Goal: Information Seeking & Learning: Learn about a topic

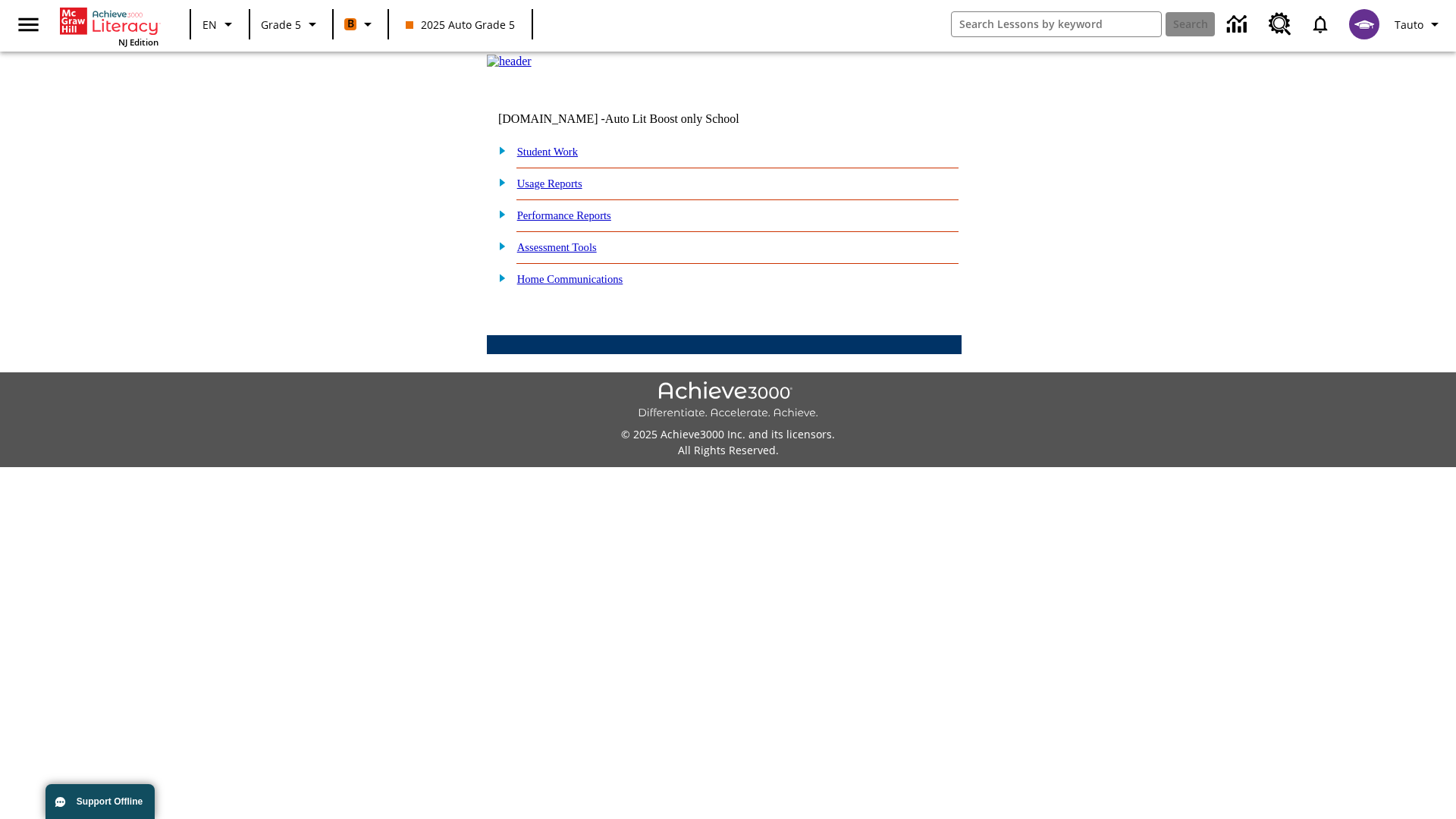
click at [580, 221] on link "Performance Reports" at bounding box center [564, 216] width 94 height 12
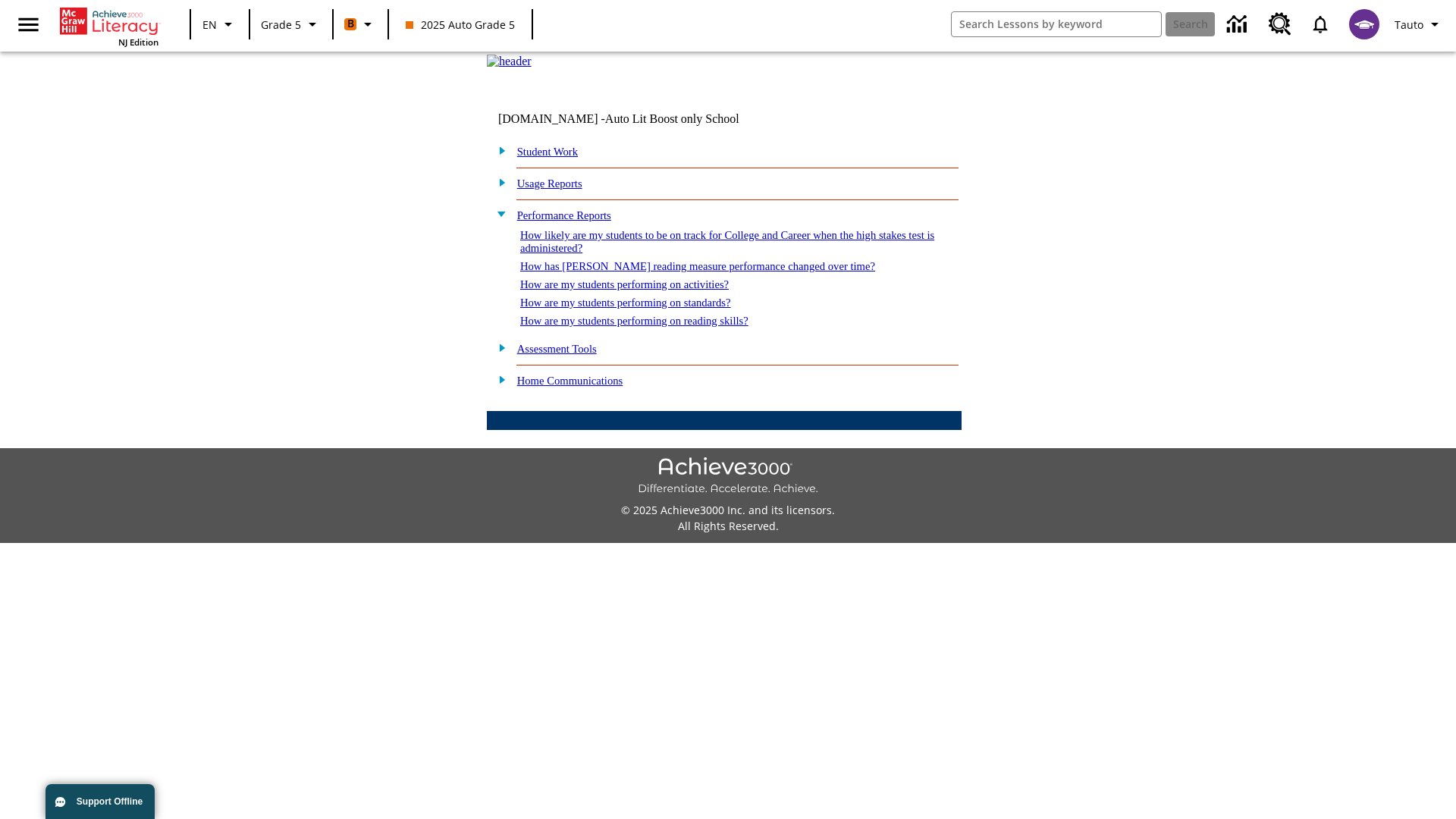
click at [689, 272] on link "How has [PERSON_NAME] reading measure performance changed over time?" at bounding box center [697, 266] width 355 height 12
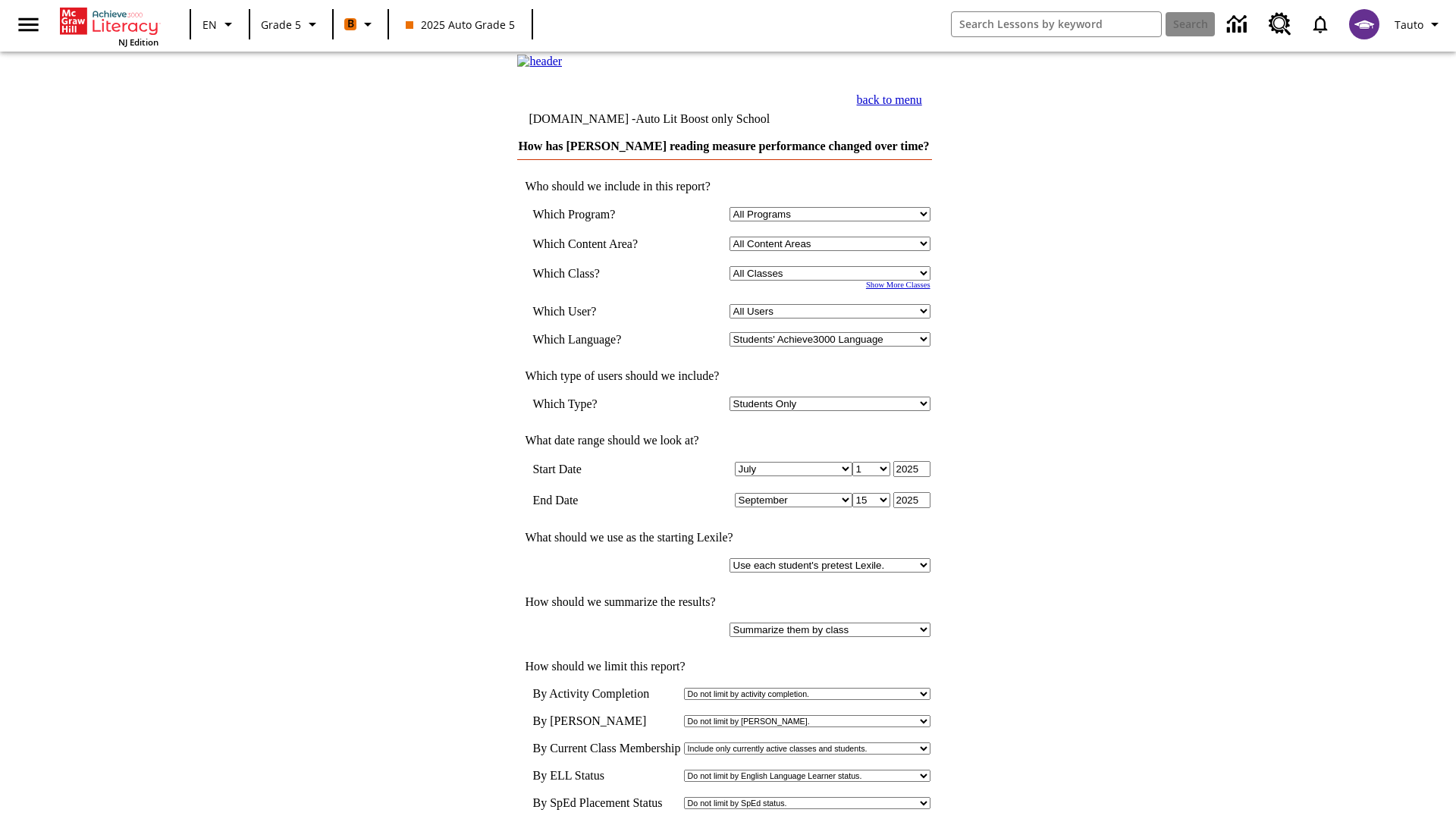
select select "11133131"
